Goal: Task Accomplishment & Management: Manage account settings

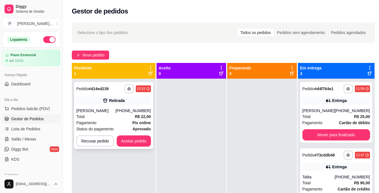
click at [135, 132] on div "**********" at bounding box center [113, 115] width 79 height 67
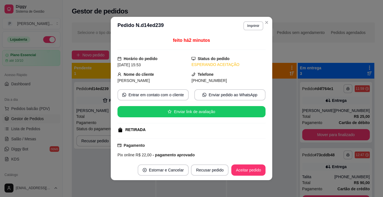
click at [245, 176] on footer "Estornar e Cancelar Recusar pedido Aceitar pedido" at bounding box center [192, 170] width 162 height 20
click at [244, 169] on button "Aceitar pedido" at bounding box center [248, 170] width 33 height 11
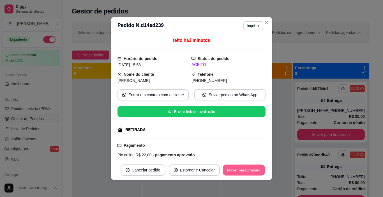
click at [238, 171] on button "Mover para preparo" at bounding box center [244, 170] width 42 height 11
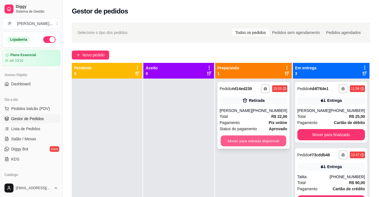
click at [251, 137] on button "Mover para retirada disponível" at bounding box center [253, 140] width 66 height 11
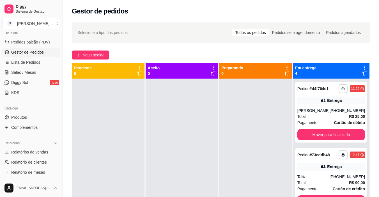
scroll to position [66, 0]
click at [29, 117] on link "Produtos" at bounding box center [31, 117] width 58 height 9
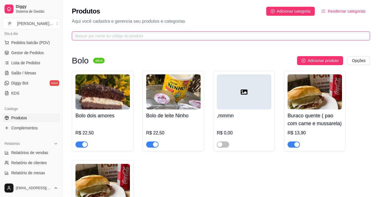
click at [83, 38] on input "text" at bounding box center [218, 36] width 287 height 6
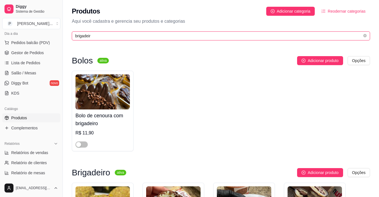
type input "brigadeir"
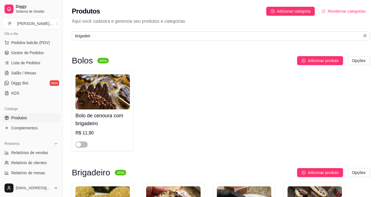
click at [152, 81] on div "Bolo de cenoura com brigadeiro R$ 11,90" at bounding box center [221, 111] width 298 height 80
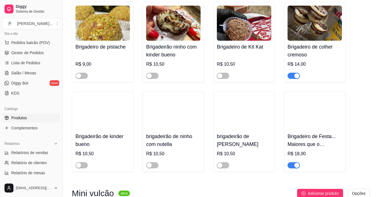
scroll to position [193, 0]
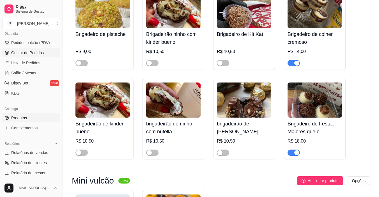
click at [47, 52] on link "Gestor de Pedidos" at bounding box center [31, 52] width 58 height 9
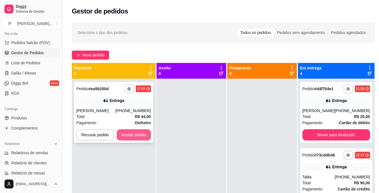
click at [127, 140] on button "Aceitar pedido" at bounding box center [134, 134] width 34 height 11
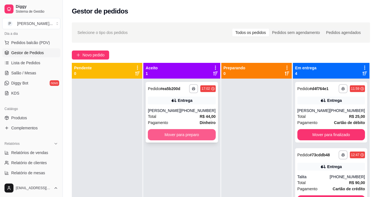
click at [172, 140] on button "Mover para preparo" at bounding box center [182, 134] width 68 height 11
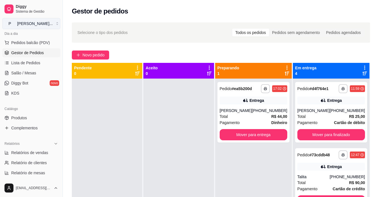
click at [49, 23] on button "P [PERSON_NAME] ..." at bounding box center [31, 23] width 58 height 11
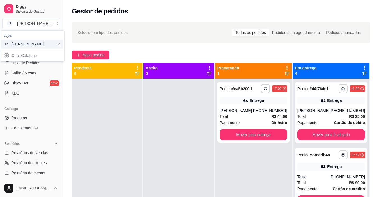
click at [96, 104] on div at bounding box center [107, 177] width 70 height 197
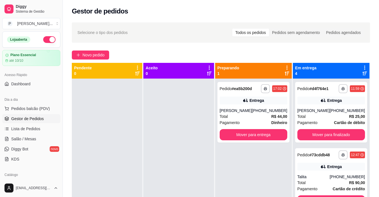
click at [43, 39] on button "button" at bounding box center [49, 39] width 12 height 7
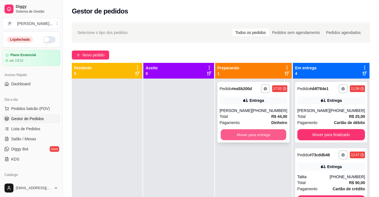
click at [269, 140] on button "Mover para entrega" at bounding box center [253, 134] width 66 height 11
